Goal: Task Accomplishment & Management: Manage account settings

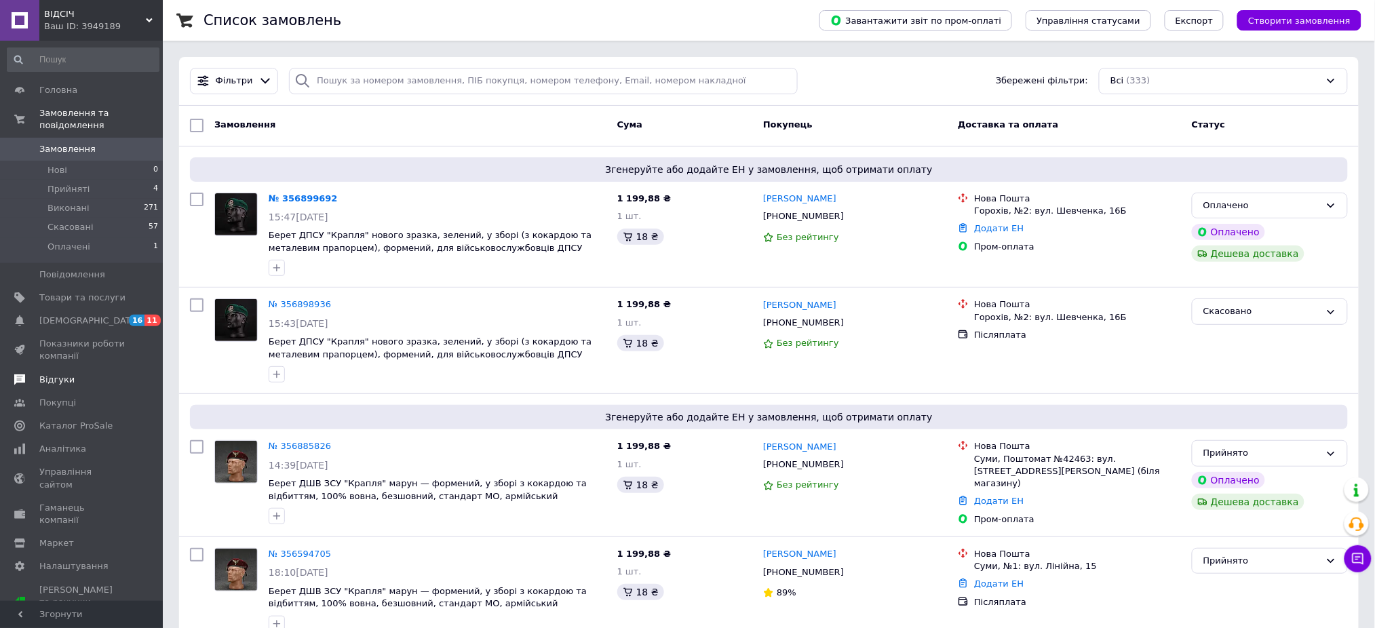
click at [74, 374] on span "Відгуки" at bounding box center [82, 380] width 86 height 12
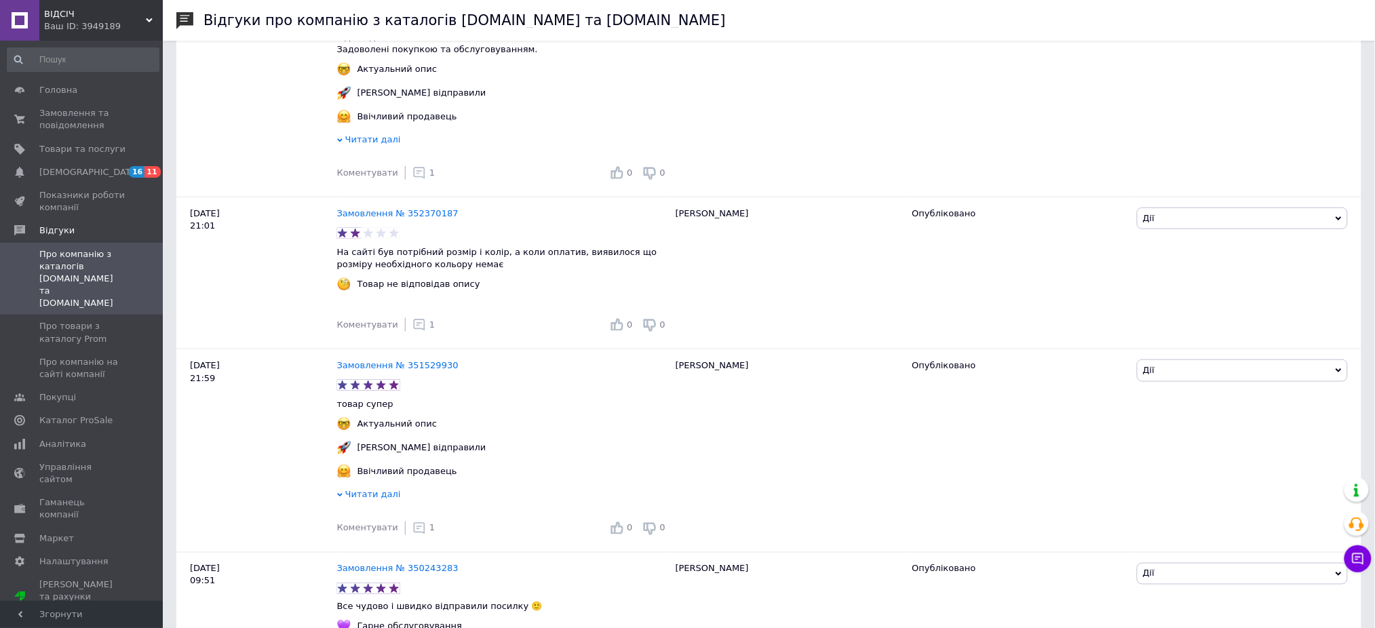
scroll to position [2261, 0]
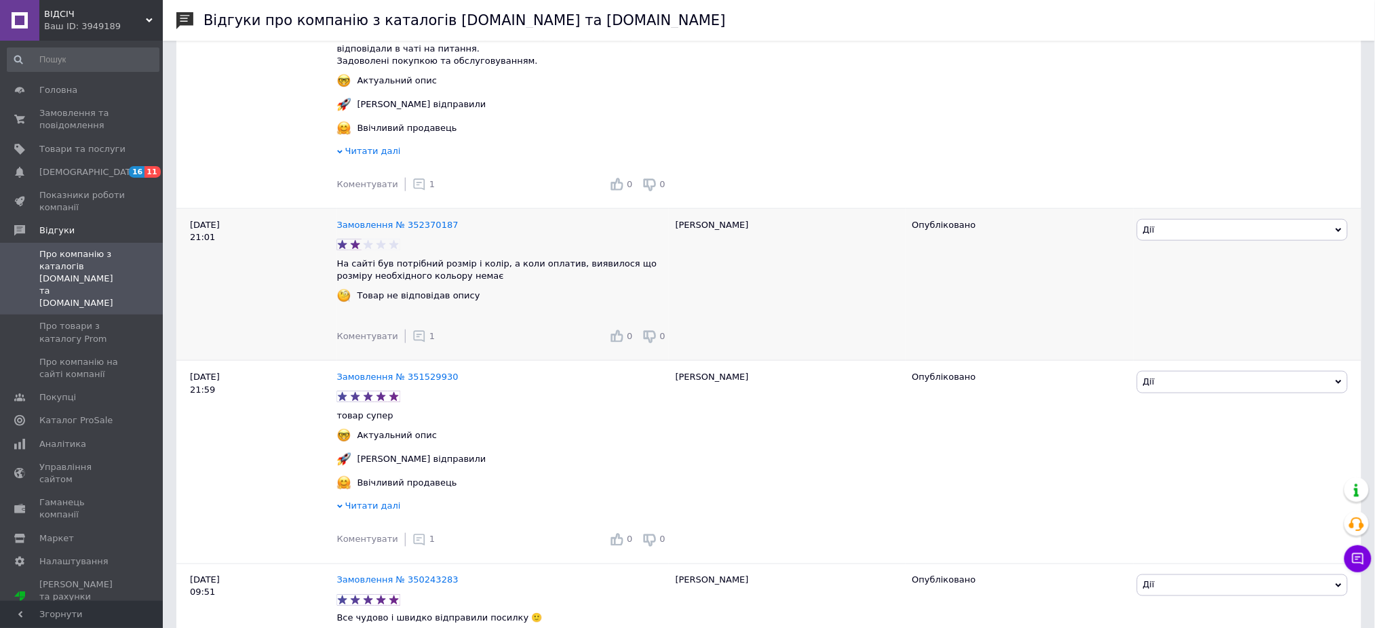
click at [417, 330] on div "1" at bounding box center [423, 337] width 22 height 14
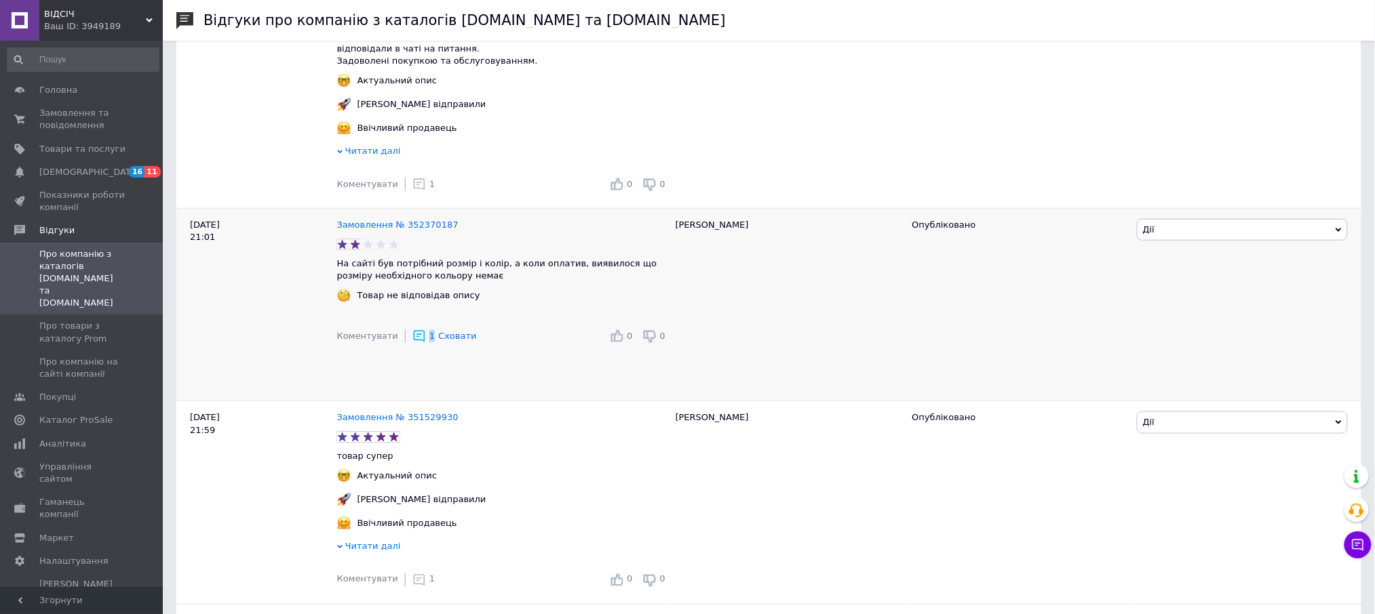
click at [418, 330] on div "1 Сховати" at bounding box center [444, 337] width 64 height 14
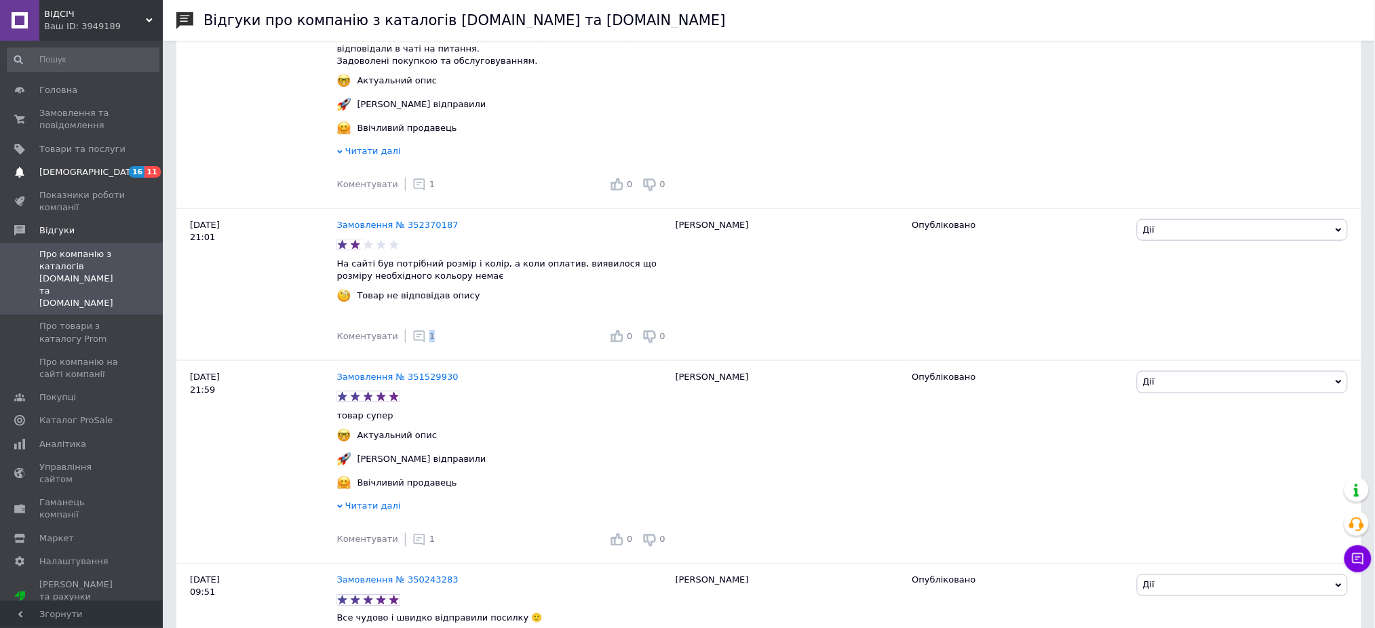
click at [84, 180] on link "[DEMOGRAPHIC_DATA] 16 11" at bounding box center [83, 172] width 166 height 23
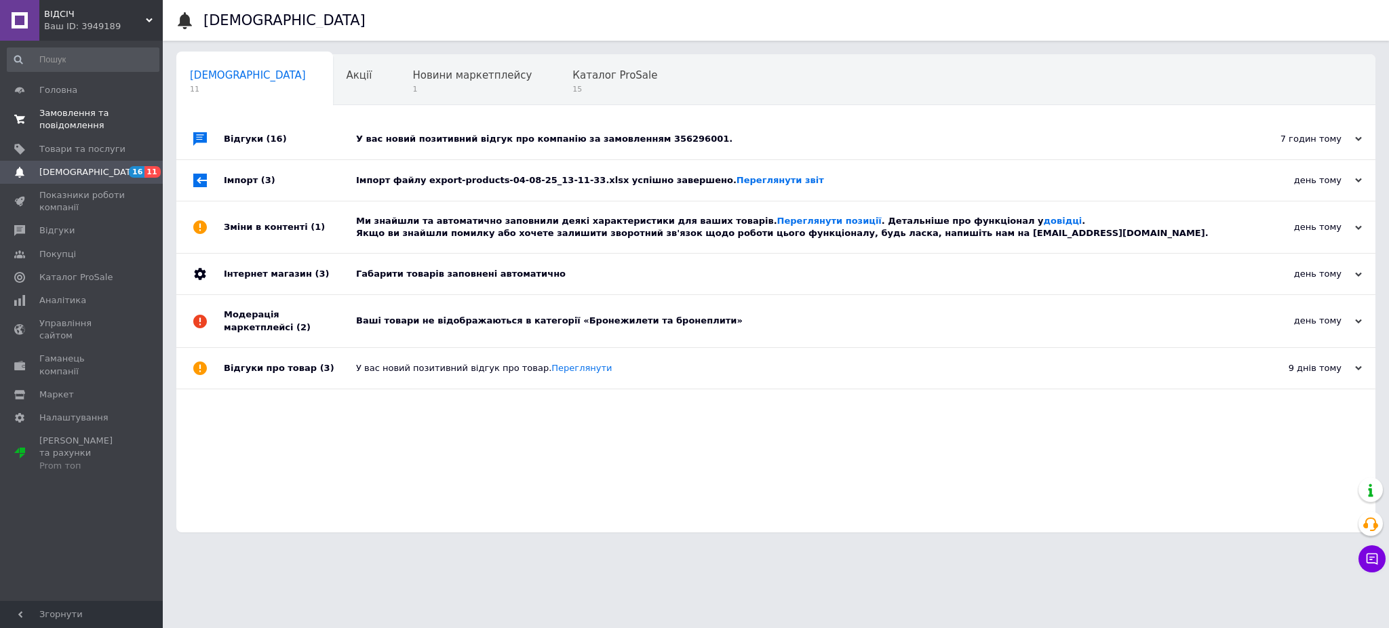
click at [107, 117] on span "Замовлення та повідомлення" at bounding box center [82, 119] width 86 height 24
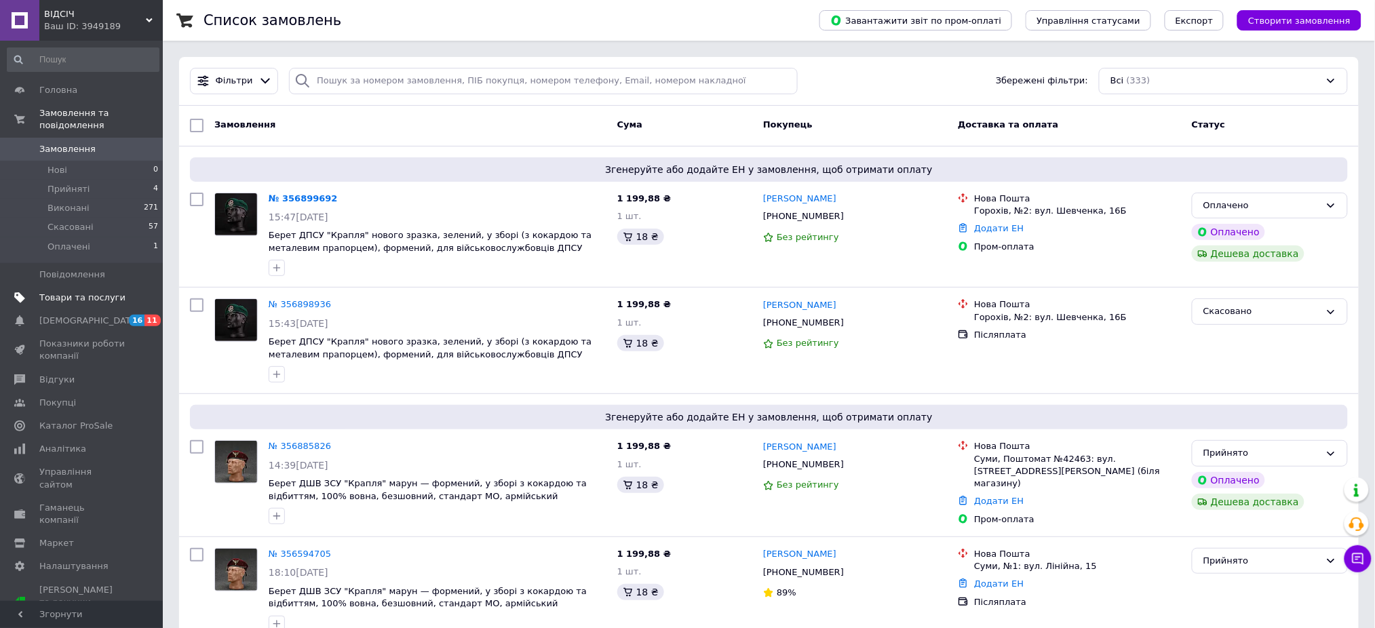
click at [99, 292] on span "Товари та послуги" at bounding box center [82, 298] width 86 height 12
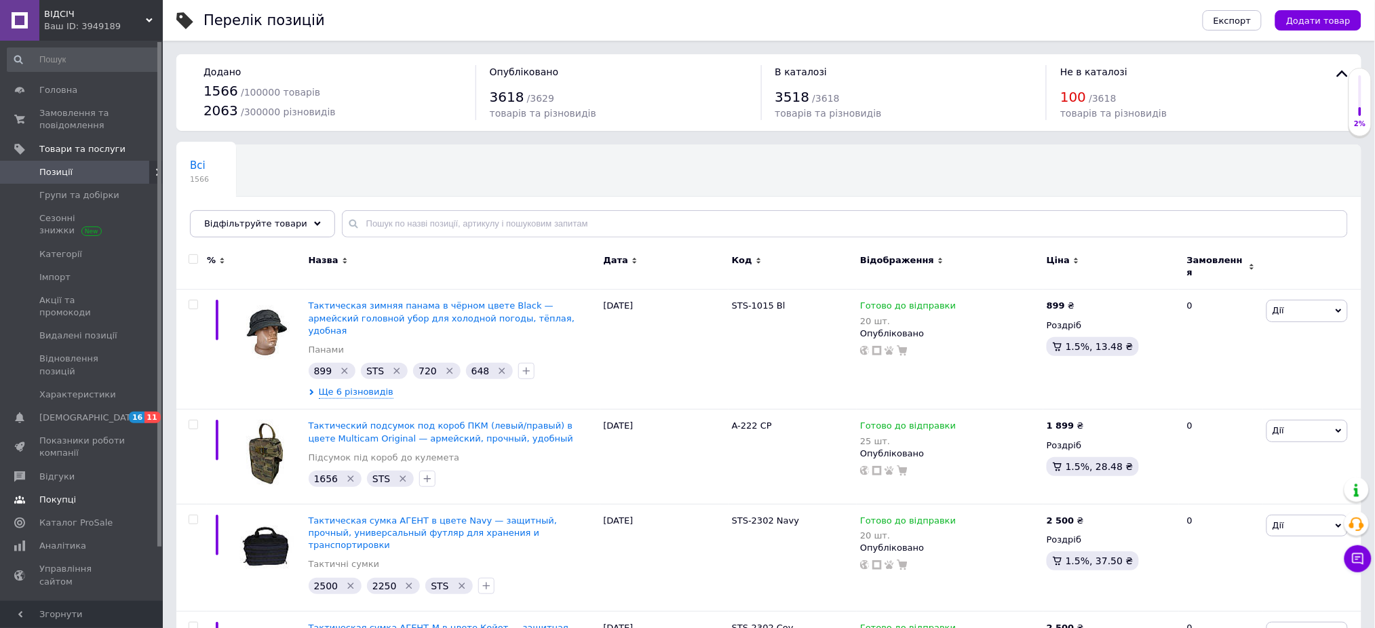
click at [77, 488] on link "Покупці" at bounding box center [83, 499] width 166 height 23
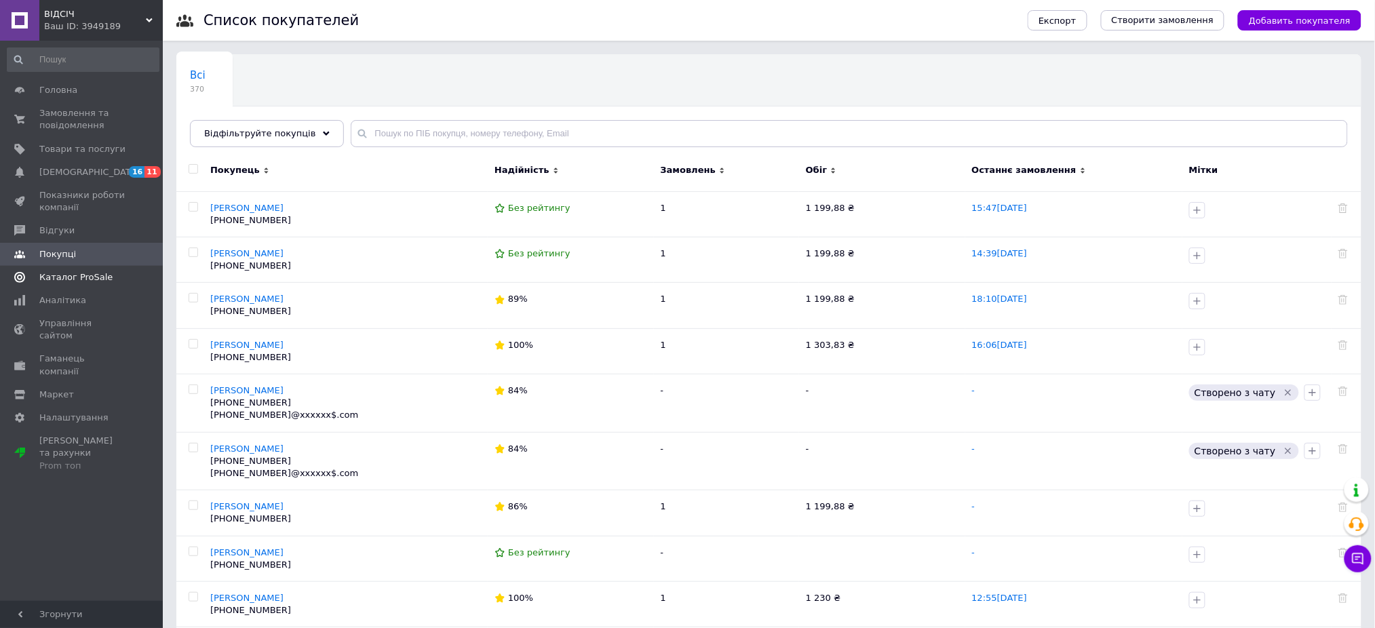
click at [73, 284] on link "Каталог ProSale" at bounding box center [83, 277] width 166 height 23
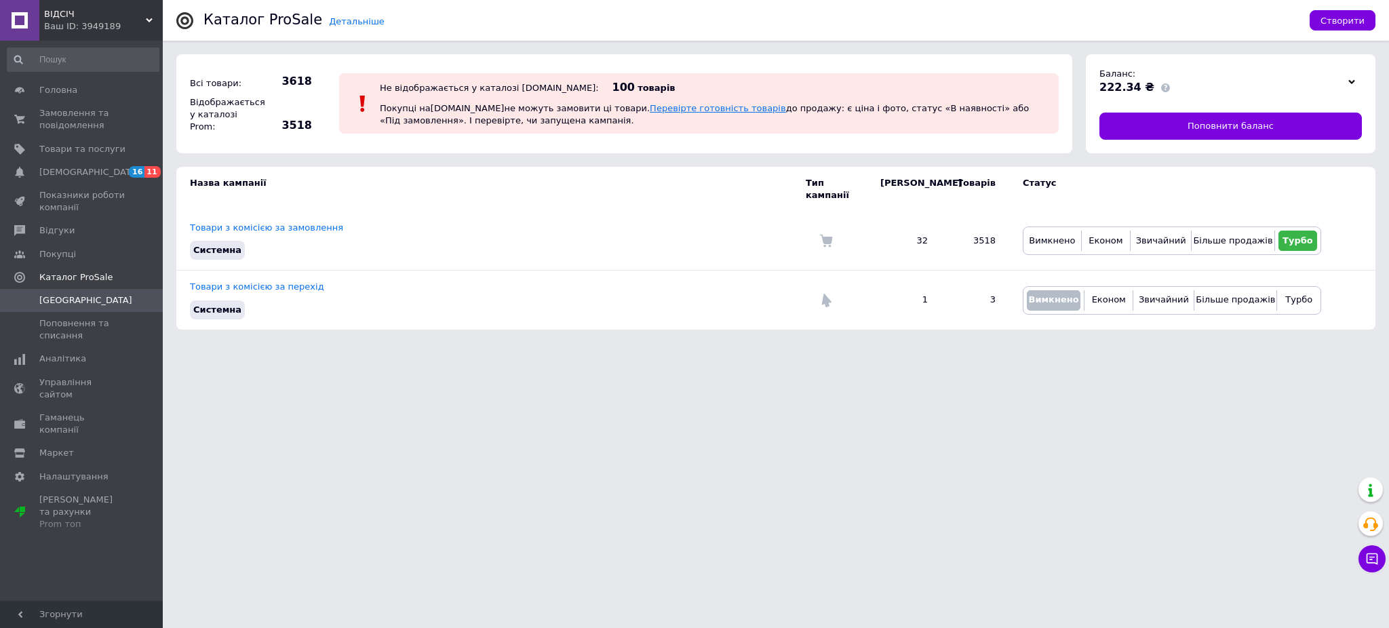
click at [654, 106] on link "Перевірте готовність товарів" at bounding box center [718, 108] width 136 height 10
